Goal: Information Seeking & Learning: Find specific fact

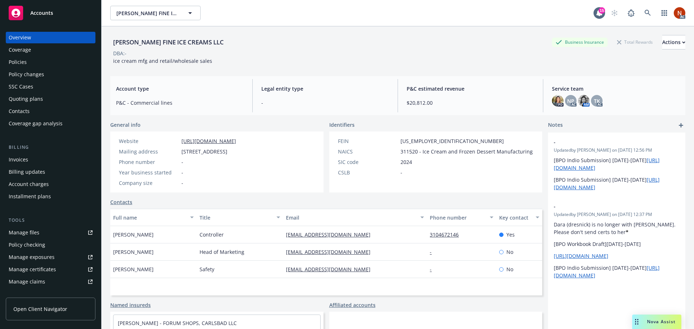
click at [26, 61] on div "Policies" at bounding box center [18, 62] width 18 height 12
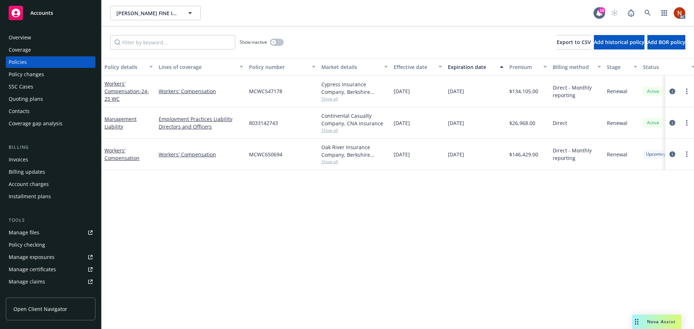
click at [25, 36] on div "Overview" at bounding box center [20, 38] width 22 height 12
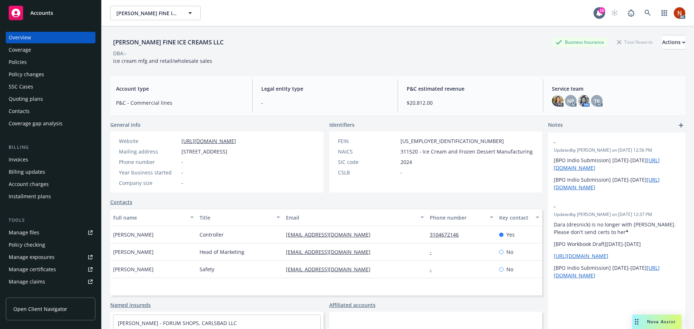
click at [24, 64] on div "Policies" at bounding box center [18, 62] width 18 height 12
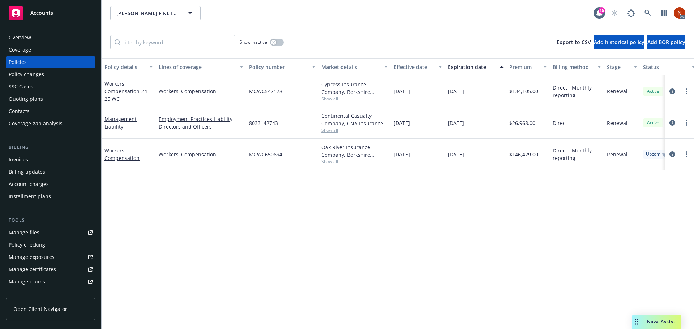
click at [38, 35] on div "Overview" at bounding box center [51, 38] width 84 height 12
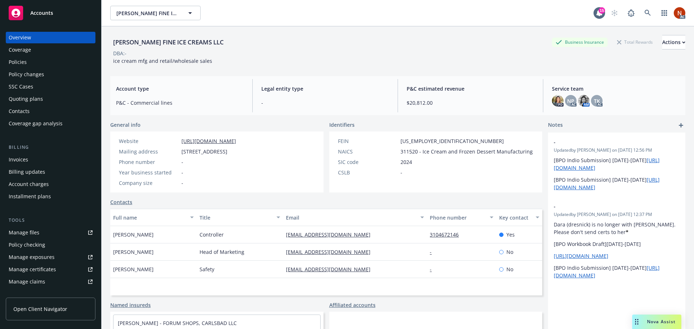
click at [25, 56] on div "Overview Coverage Policies Policy changes SSC Cases Quoting plans Contacts Cove…" at bounding box center [51, 81] width 90 height 98
click at [25, 60] on div "Policies" at bounding box center [18, 62] width 18 height 12
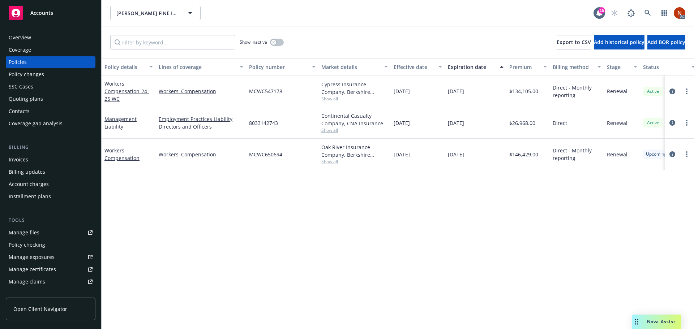
click at [649, 319] on span "Nova Assist" at bounding box center [661, 322] width 29 height 6
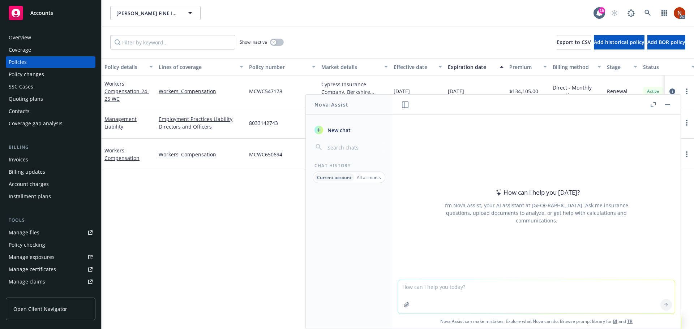
click at [665, 107] on button "button" at bounding box center [667, 105] width 9 height 9
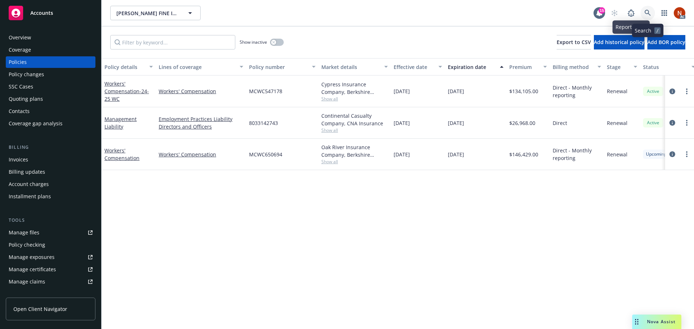
click at [647, 9] on link at bounding box center [648, 13] width 14 height 14
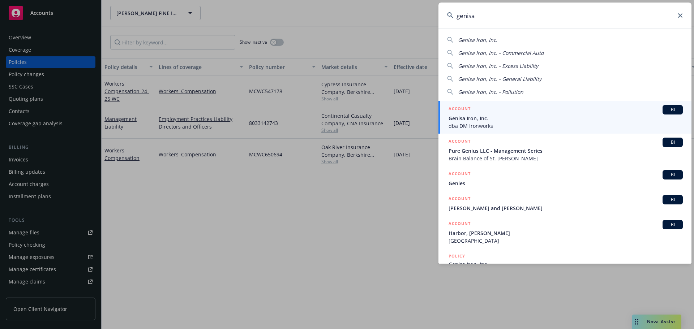
type input "genisa"
click at [517, 116] on span "Genisa Iron, Inc." at bounding box center [566, 119] width 234 height 8
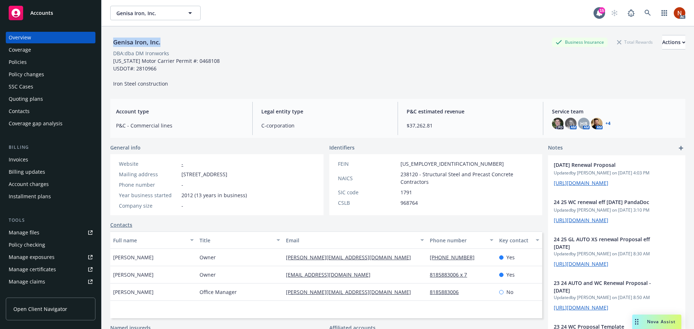
drag, startPoint x: 173, startPoint y: 39, endPoint x: 108, endPoint y: 41, distance: 64.7
click at [108, 41] on div "Genisa Iron, Inc. Business Insurance Total Rewards Actions DBA: dba DM Ironwork…" at bounding box center [398, 190] width 593 height 329
copy div "Genisa Iron, Inc."
click at [35, 62] on div "Policies" at bounding box center [51, 62] width 84 height 12
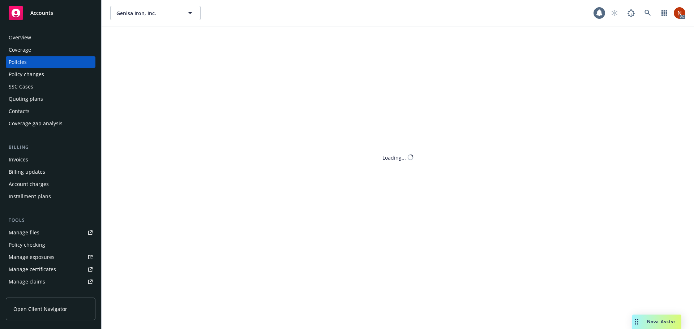
click at [155, 42] on div "Genisa Iron, Inc. Genisa Iron, Inc. AC Loading..." at bounding box center [398, 164] width 593 height 329
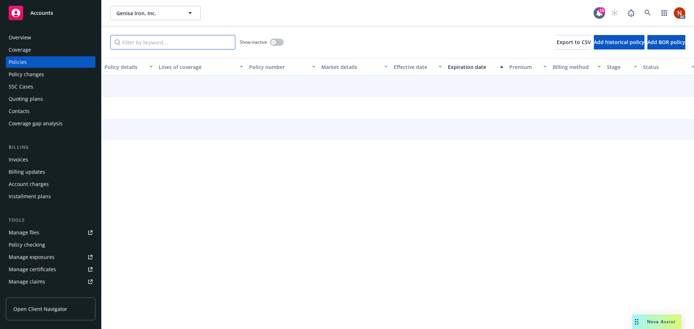
click at [155, 42] on input "Filter by keyword..." at bounding box center [172, 42] width 125 height 14
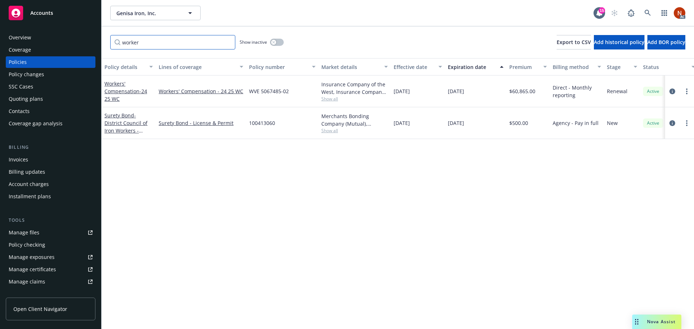
type input "worker"
click at [281, 43] on button "button" at bounding box center [277, 42] width 14 height 7
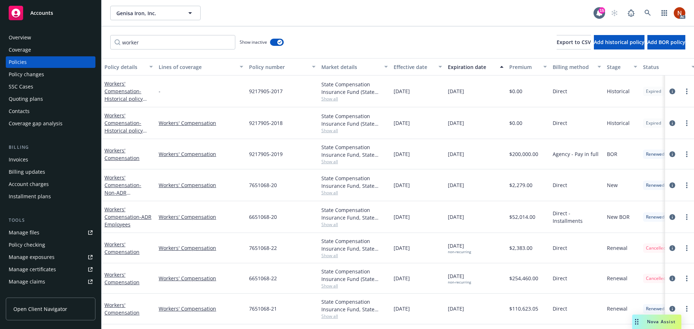
click at [408, 66] on div "Effective date" at bounding box center [414, 67] width 40 height 8
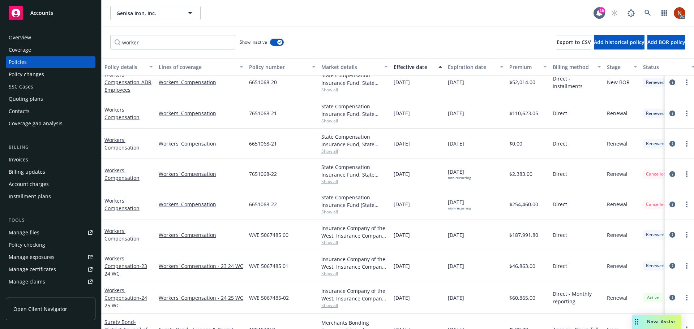
scroll to position [147, 0]
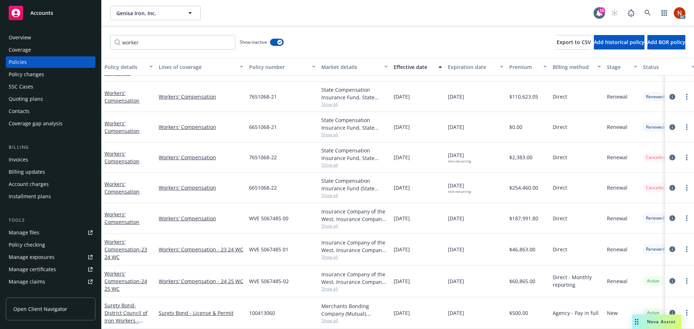
click at [335, 286] on span "Show all" at bounding box center [354, 289] width 67 height 6
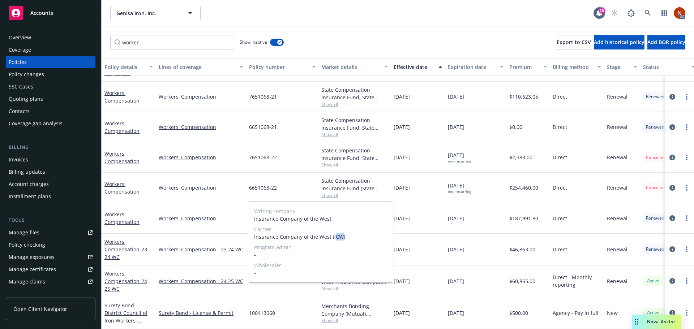
drag, startPoint x: 341, startPoint y: 236, endPoint x: 333, endPoint y: 236, distance: 8.3
click at [333, 236] on span "Insurance Company of the West (ICW)" at bounding box center [320, 237] width 133 height 8
copy span "CW"
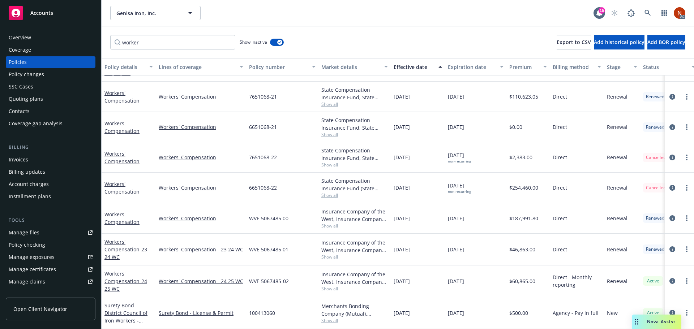
click at [440, 272] on div "[DATE]" at bounding box center [418, 282] width 54 height 32
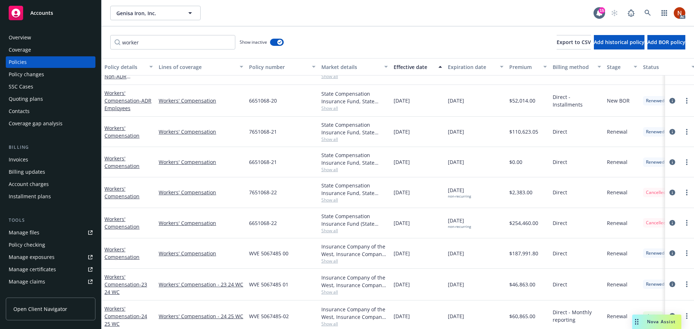
click at [333, 170] on span "Show all" at bounding box center [354, 170] width 67 height 6
click at [243, 9] on div "Genisa Iron, Inc. Genisa Iron, Inc." at bounding box center [351, 13] width 483 height 14
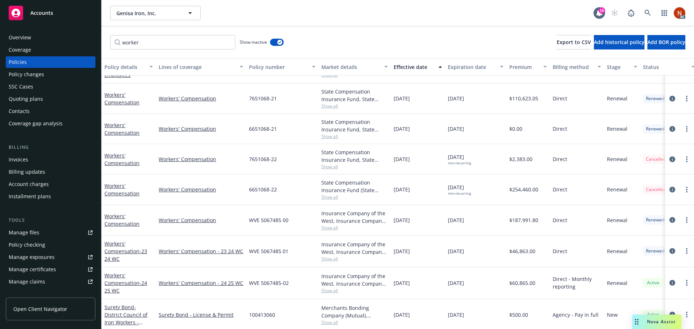
scroll to position [147, 0]
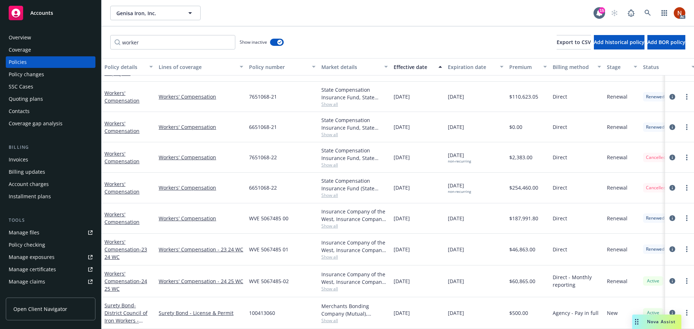
click at [48, 280] on link "Manage claims" at bounding box center [51, 282] width 90 height 12
click at [35, 232] on div "Manage files" at bounding box center [24, 233] width 31 height 12
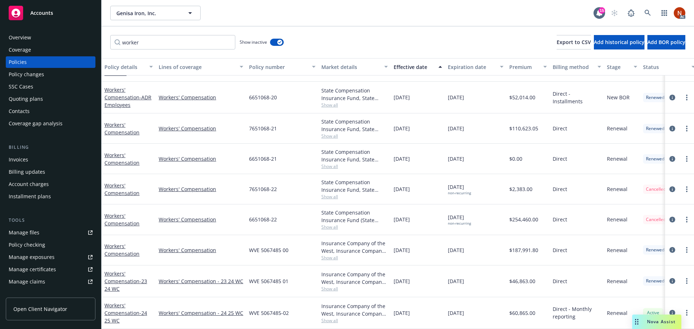
scroll to position [111, 0]
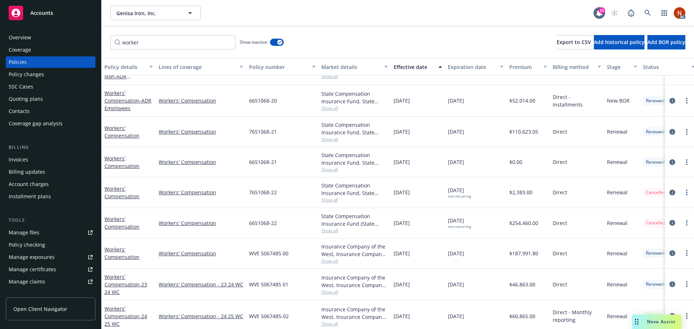
drag, startPoint x: 475, startPoint y: 165, endPoint x: 406, endPoint y: 166, distance: 69.4
click at [406, 166] on div "Workers' Compensation Workers' Compensation 6651068-21 State Compensation Insur…" at bounding box center [451, 162] width 698 height 30
drag, startPoint x: 240, startPoint y: 128, endPoint x: 564, endPoint y: 130, distance: 323.2
click at [564, 130] on div "Workers' Compensation Workers' Compensation 7651068-21 State Compensation Insur…" at bounding box center [451, 132] width 698 height 30
click at [256, 124] on div "7651068-21" at bounding box center [282, 132] width 72 height 30
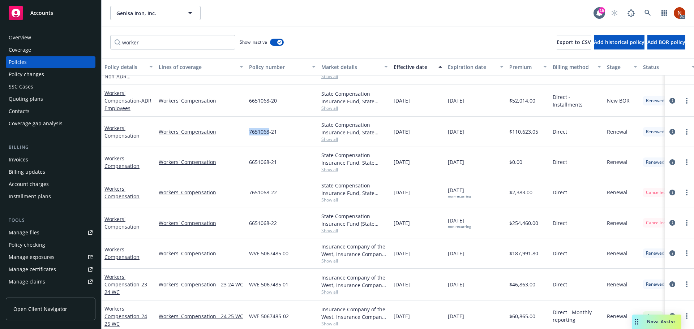
drag, startPoint x: 249, startPoint y: 131, endPoint x: 269, endPoint y: 133, distance: 19.6
click at [269, 132] on span "7651068-21" at bounding box center [263, 132] width 28 height 8
copy span "7651068"
